Goal: Task Accomplishment & Management: Use online tool/utility

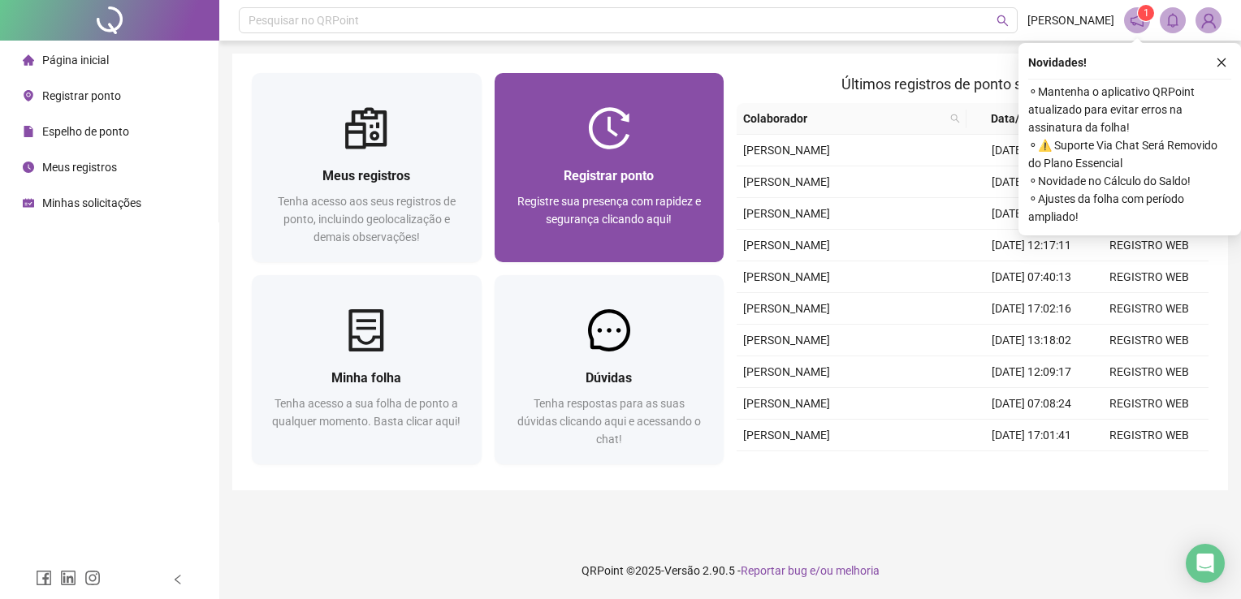
click at [641, 182] on span "Registrar ponto" at bounding box center [609, 175] width 90 height 15
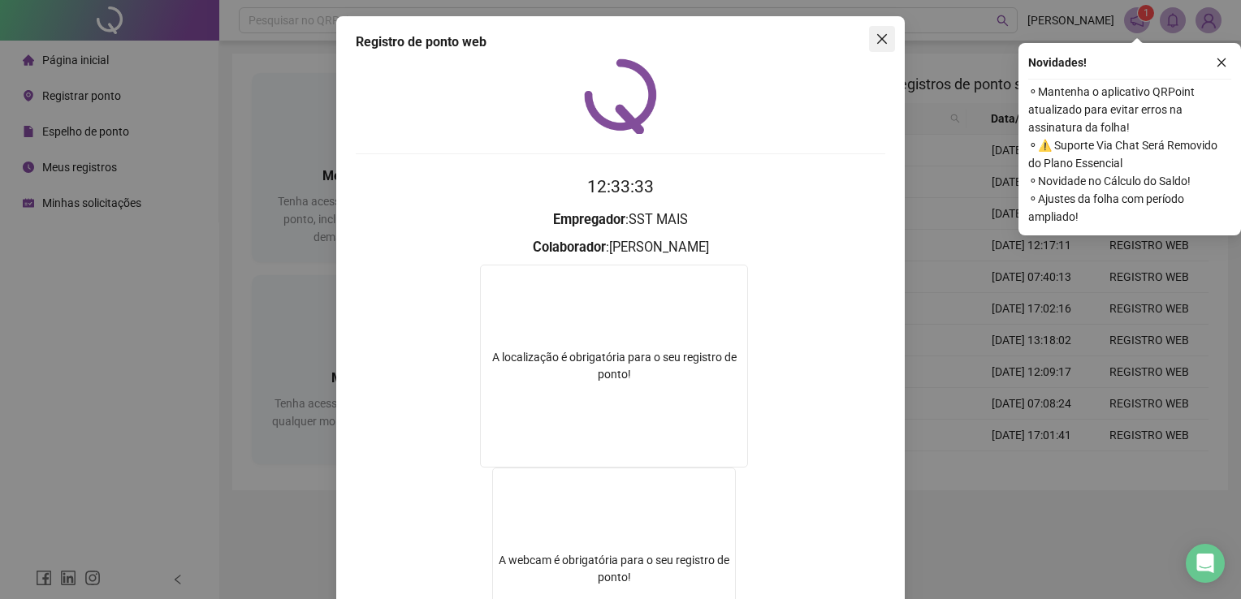
click at [881, 40] on icon "close" at bounding box center [882, 38] width 13 height 13
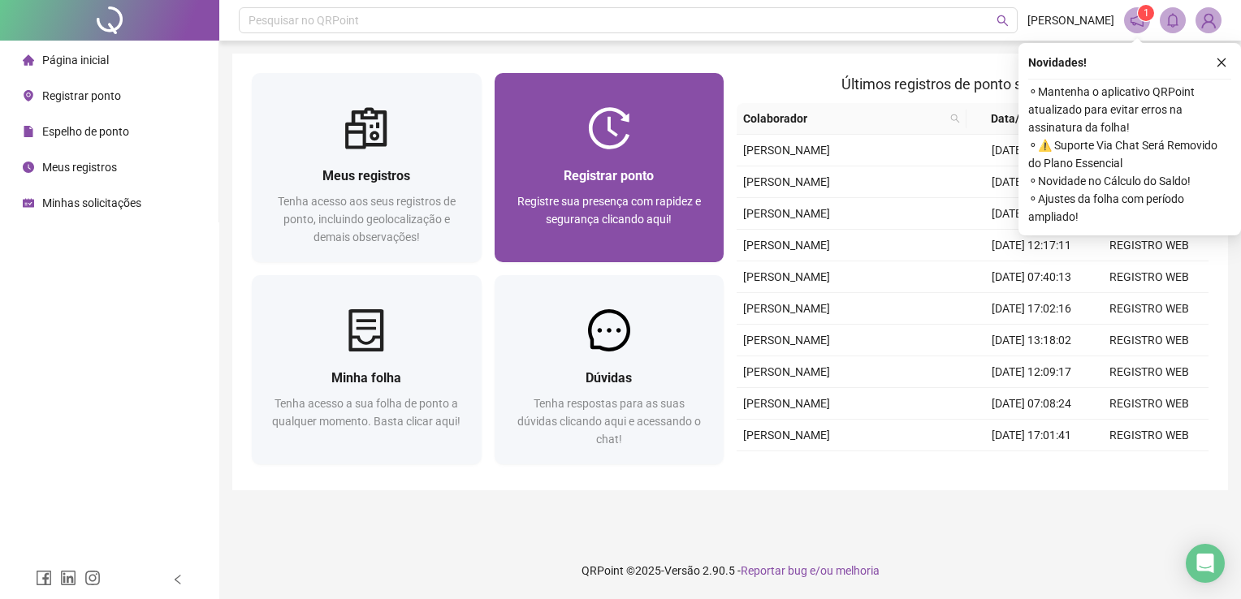
click at [579, 188] on div "Registrar ponto Registre sua presença com rapidez e segurança clicando aqui!" at bounding box center [609, 206] width 191 height 80
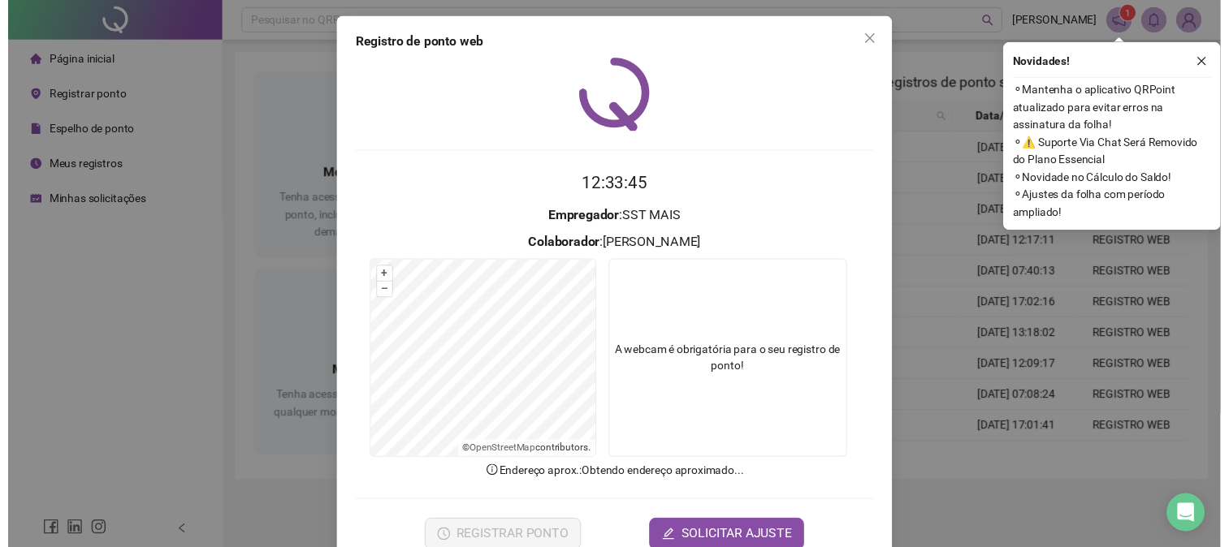
scroll to position [37, 0]
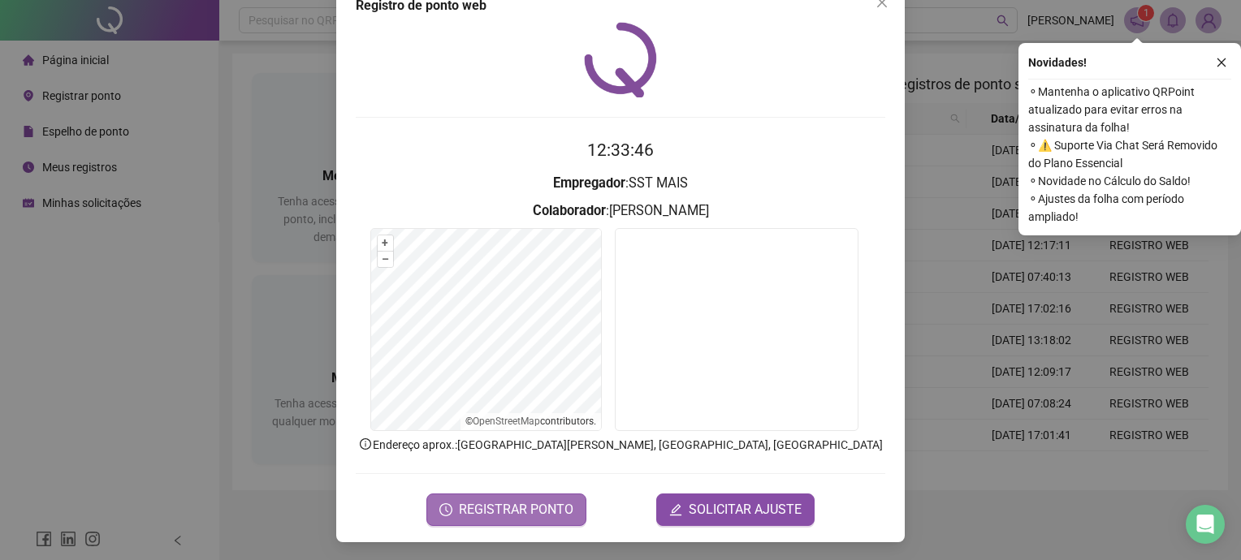
click at [509, 507] on span "REGISTRAR PONTO" at bounding box center [516, 509] width 115 height 19
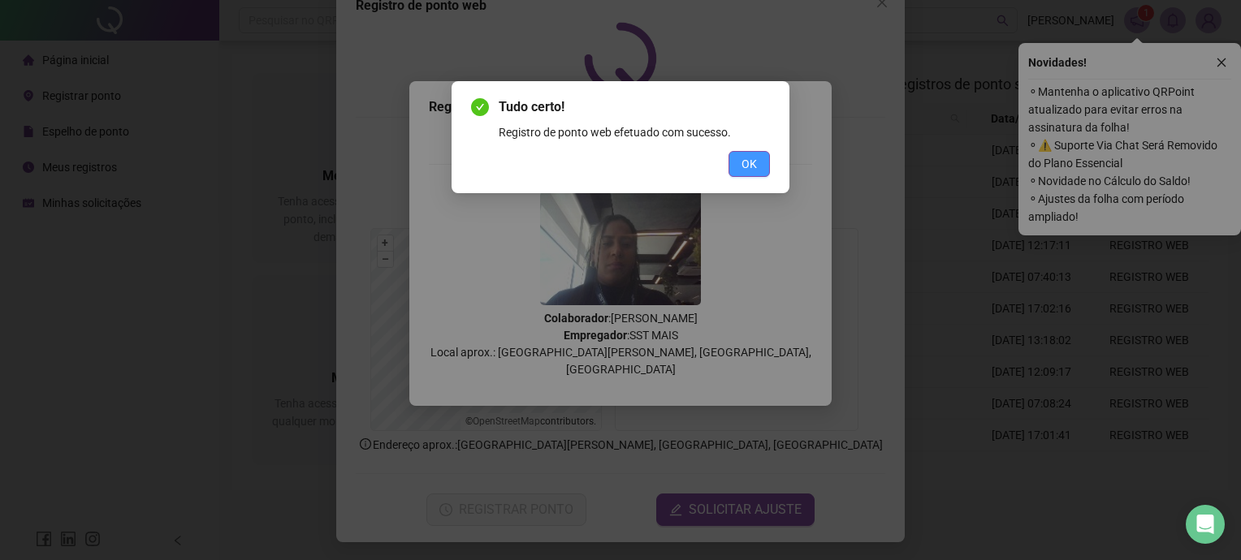
click at [764, 163] on button "OK" at bounding box center [749, 164] width 41 height 26
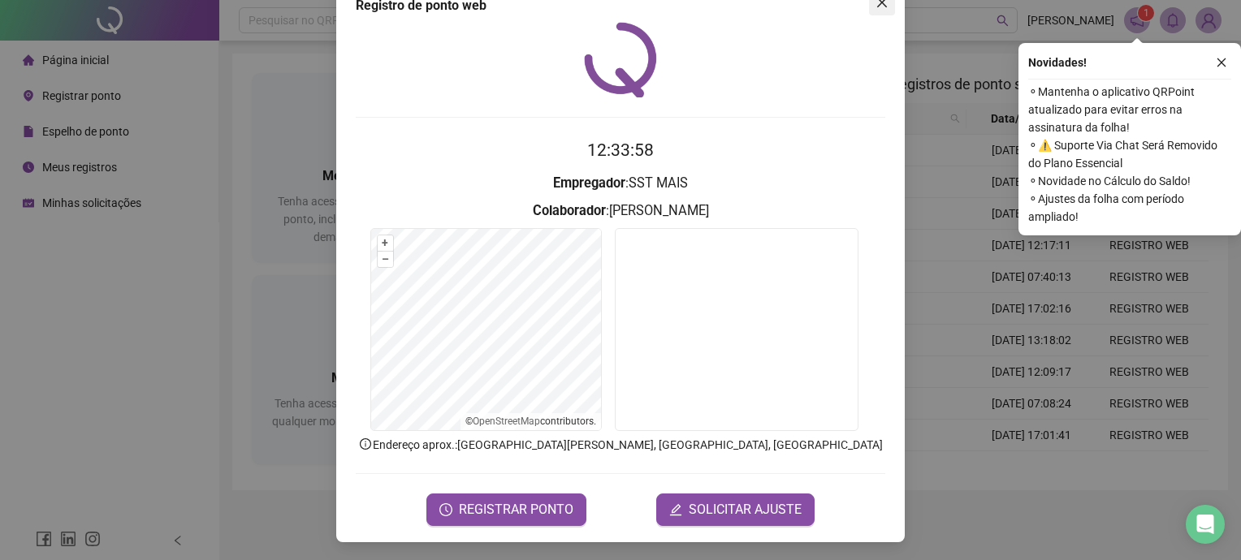
click at [881, 3] on icon "close" at bounding box center [882, 2] width 13 height 13
